Goal: Information Seeking & Learning: Learn about a topic

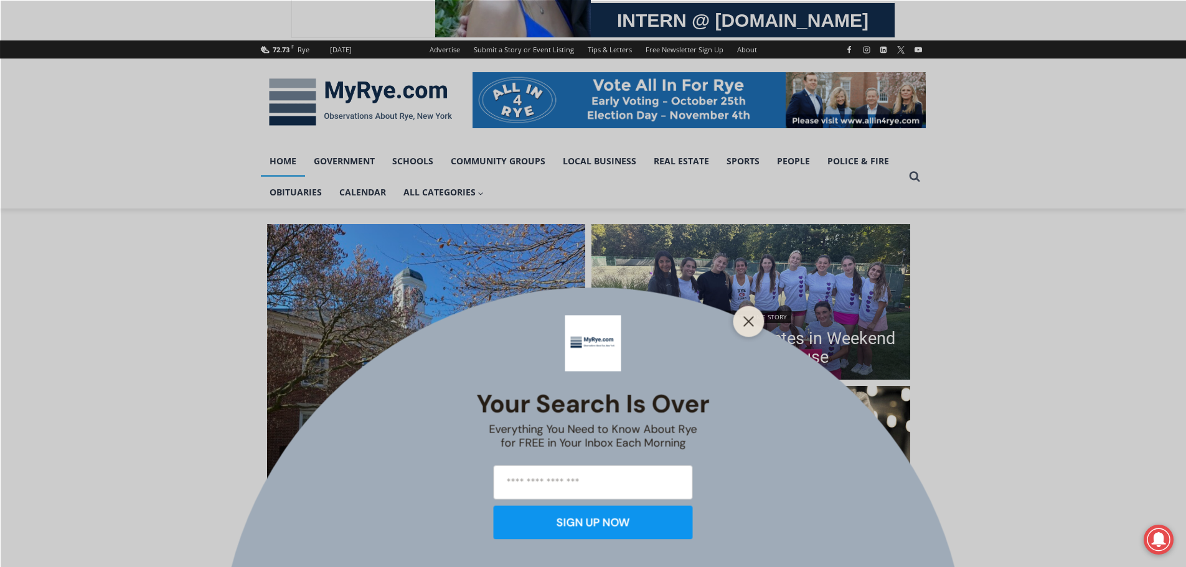
scroll to position [124, 0]
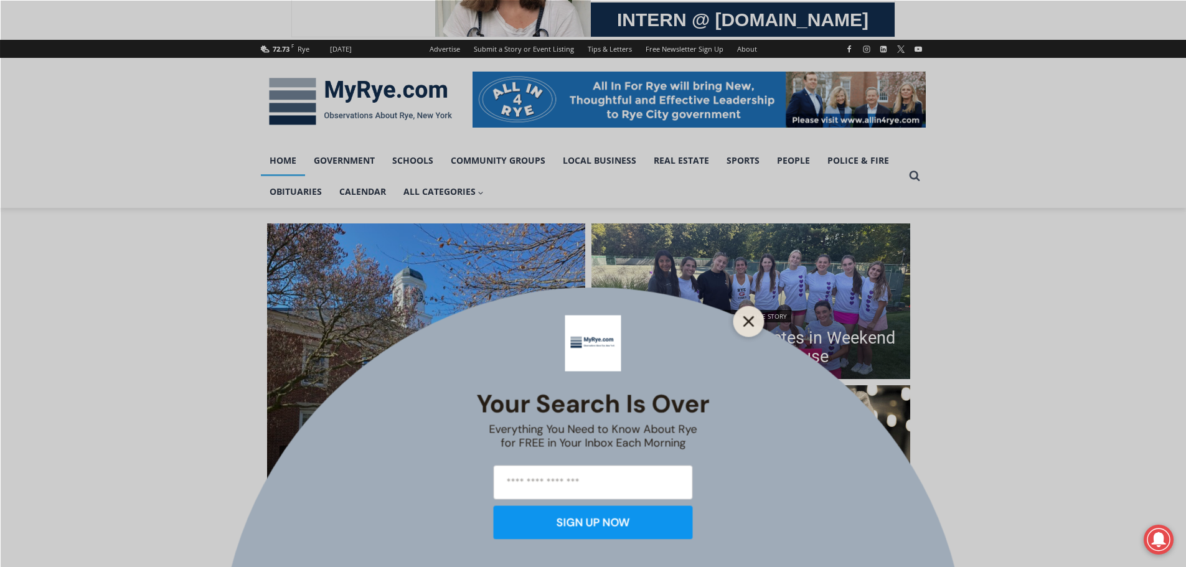
click at [750, 323] on line "Close" at bounding box center [748, 321] width 9 height 9
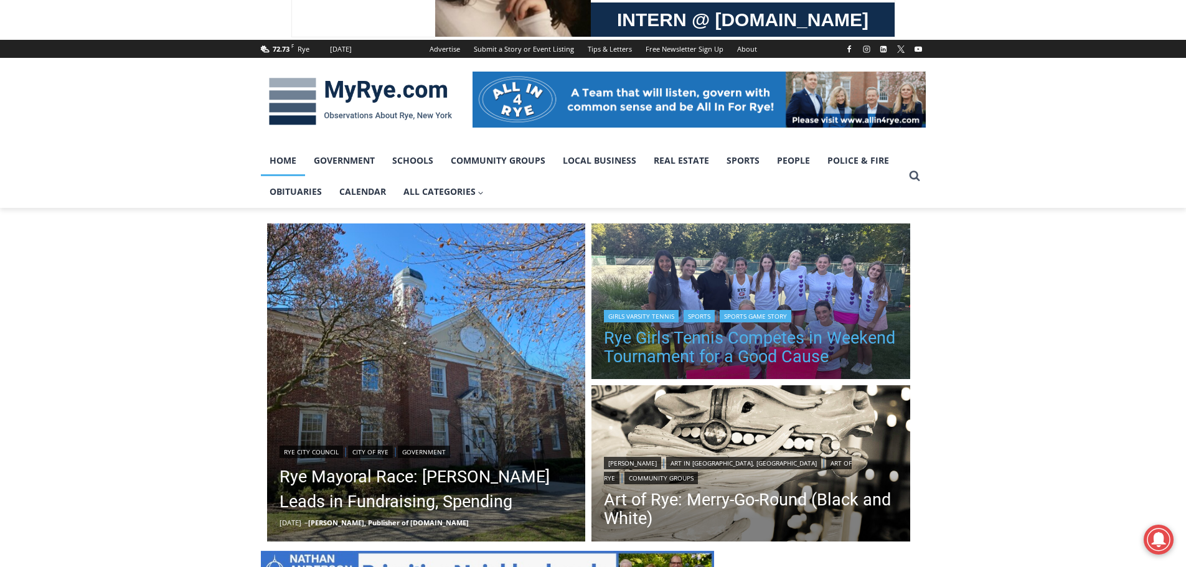
click at [749, 337] on link "Rye Girls Tennis Competes in Weekend Tournament for a Good Cause" at bounding box center [751, 347] width 294 height 37
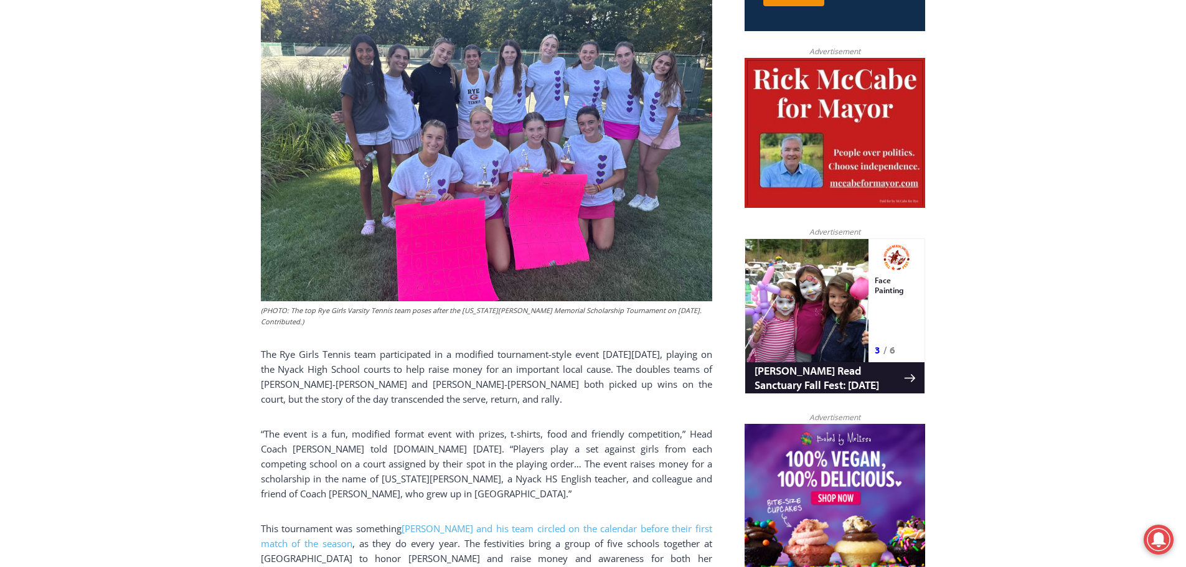
scroll to position [476, 0]
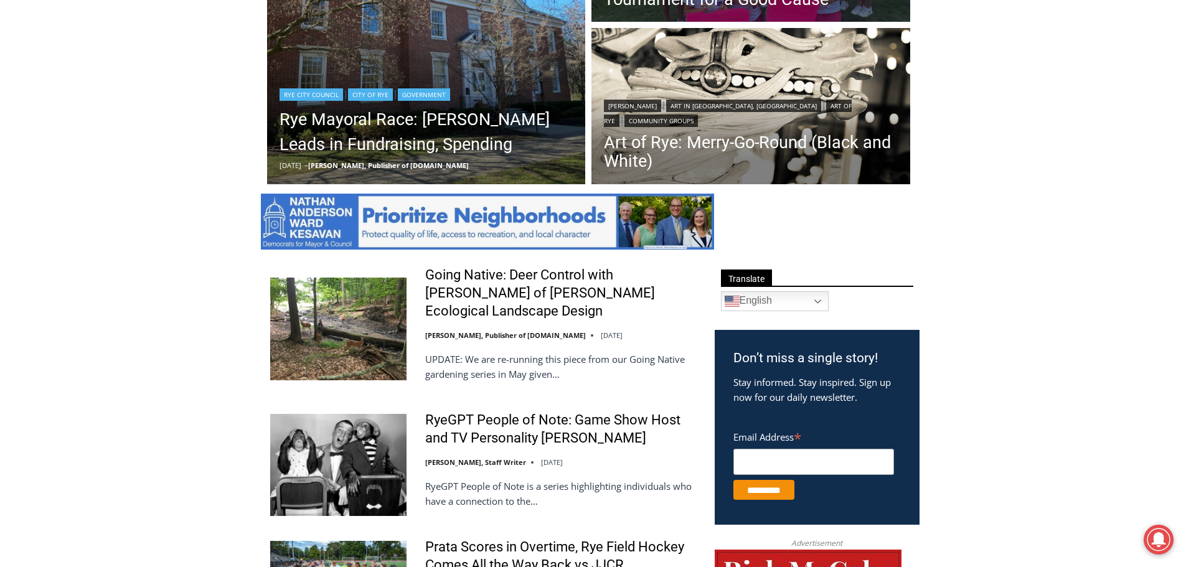
scroll to position [373, 0]
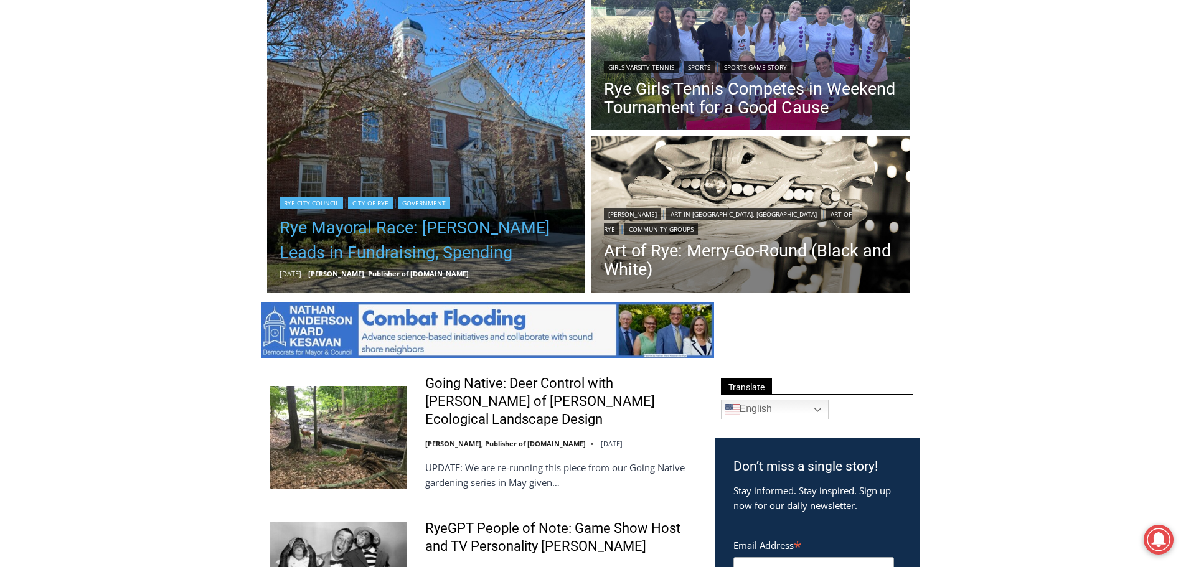
click at [468, 227] on link "Rye Mayoral Race: [PERSON_NAME] Leads in Fundraising, Spending" at bounding box center [426, 240] width 294 height 50
